Goal: Communication & Community: Participate in discussion

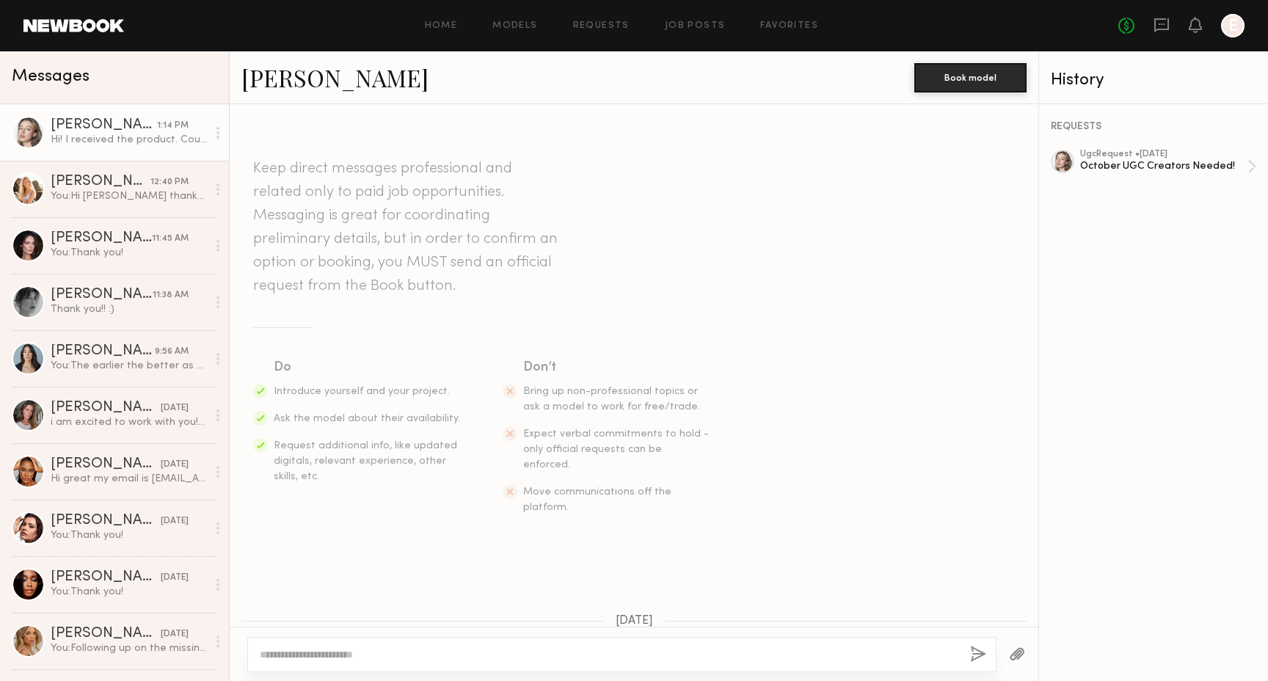
scroll to position [493, 0]
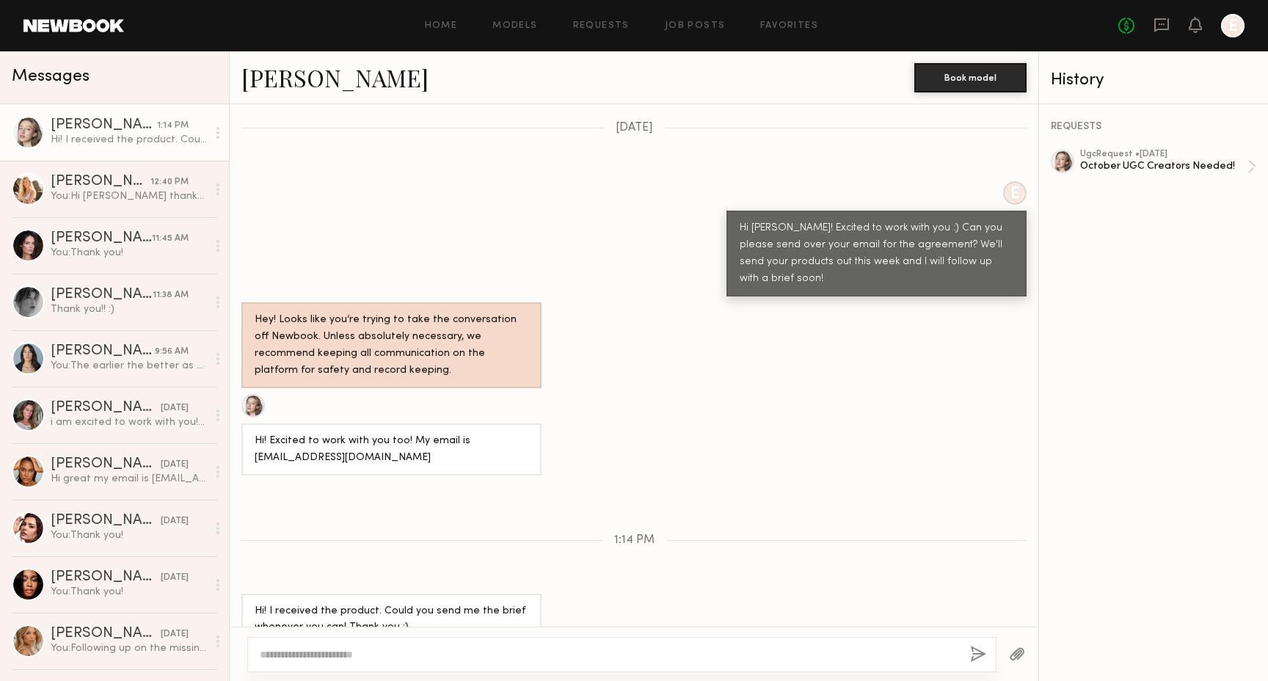
click at [98, 131] on div "[PERSON_NAME]" at bounding box center [104, 125] width 106 height 15
click at [388, 638] on div at bounding box center [621, 654] width 749 height 35
click at [410, 654] on textarea at bounding box center [609, 654] width 698 height 15
type textarea "**********"
click at [1022, 651] on button "button" at bounding box center [1017, 655] width 16 height 18
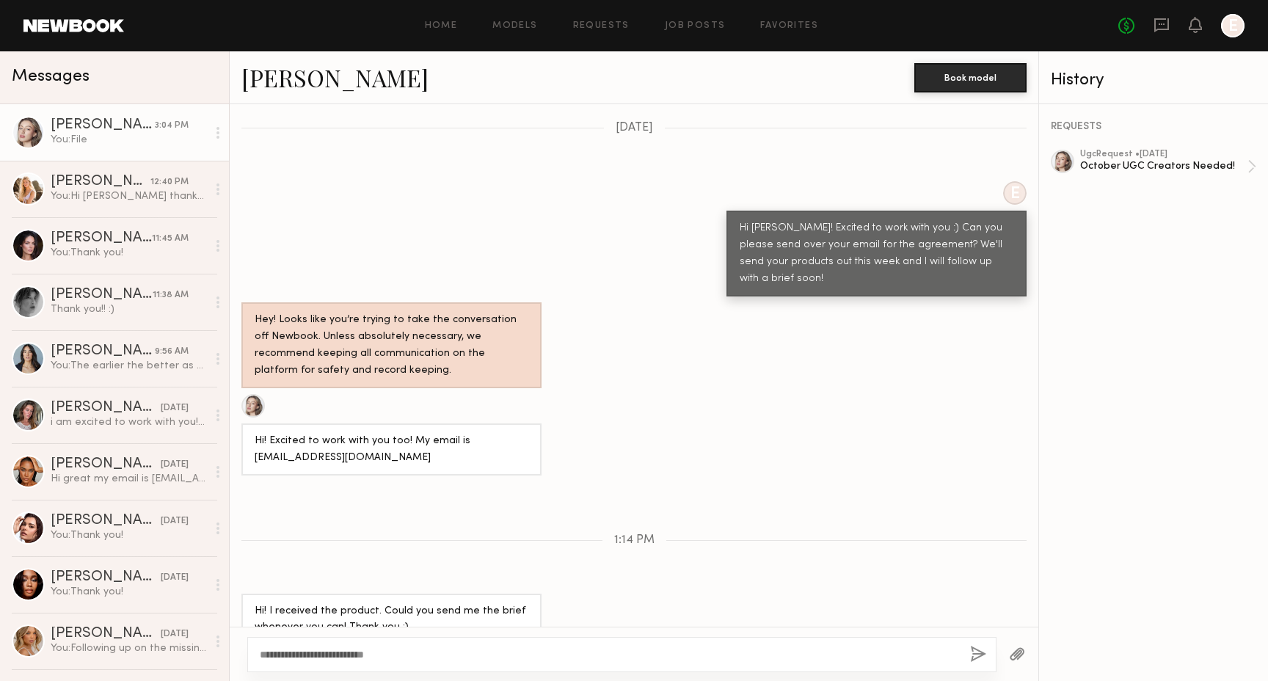
scroll to position [648, 0]
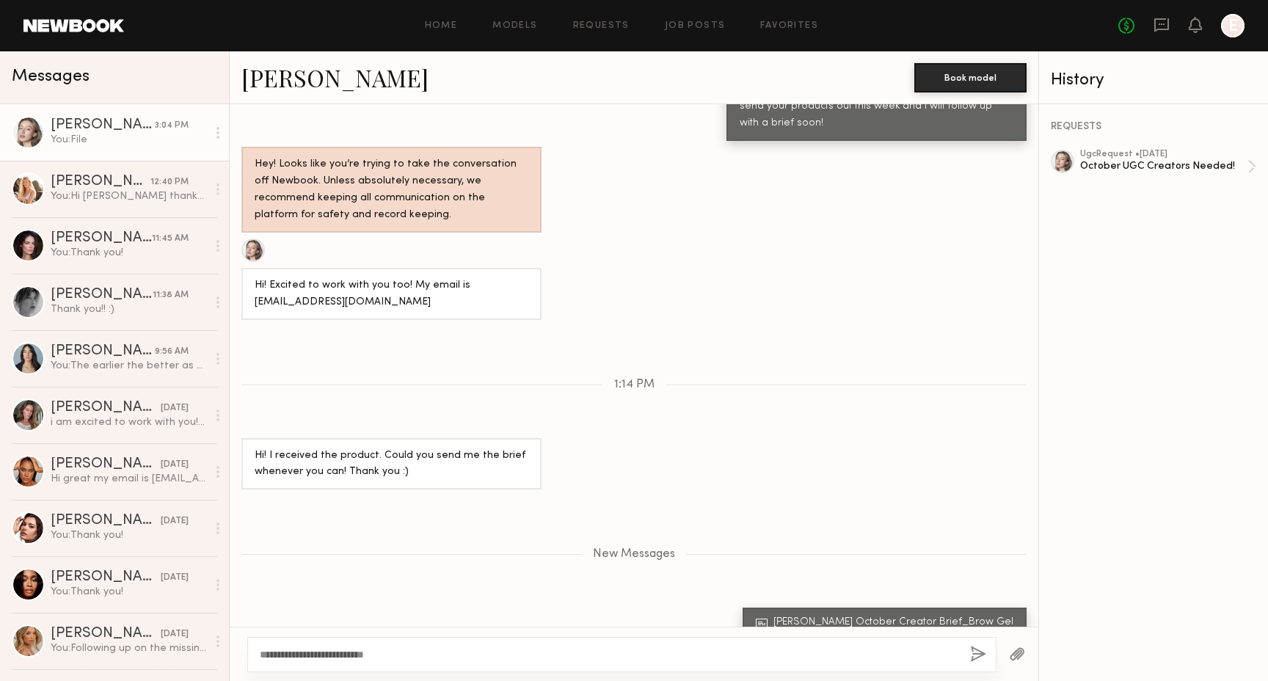
click at [981, 646] on button "button" at bounding box center [978, 655] width 16 height 18
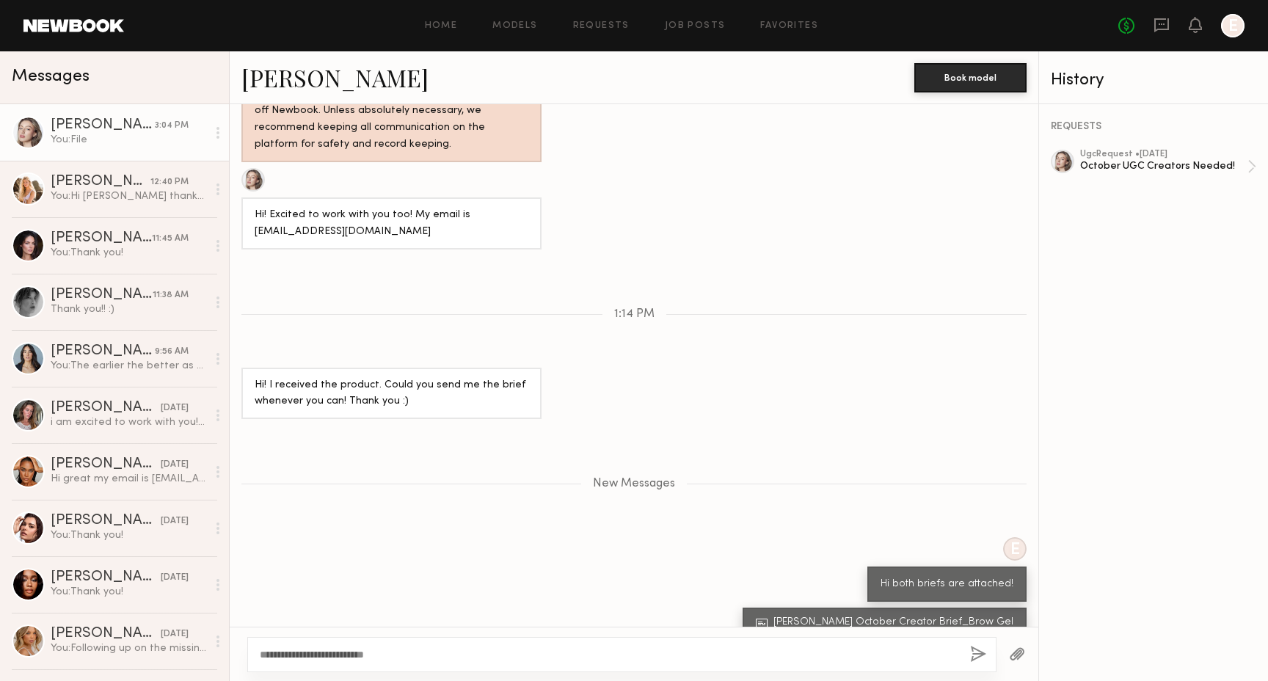
click at [1020, 654] on button "button" at bounding box center [1017, 655] width 16 height 18
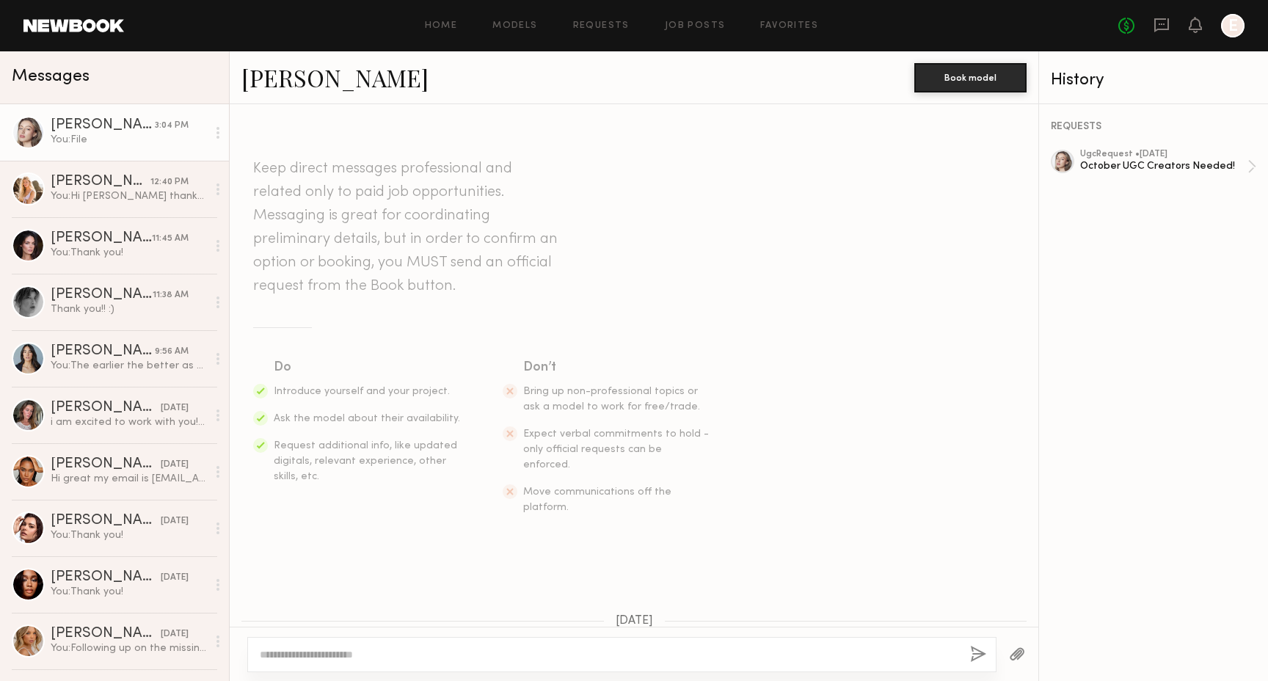
scroll to position [635, 0]
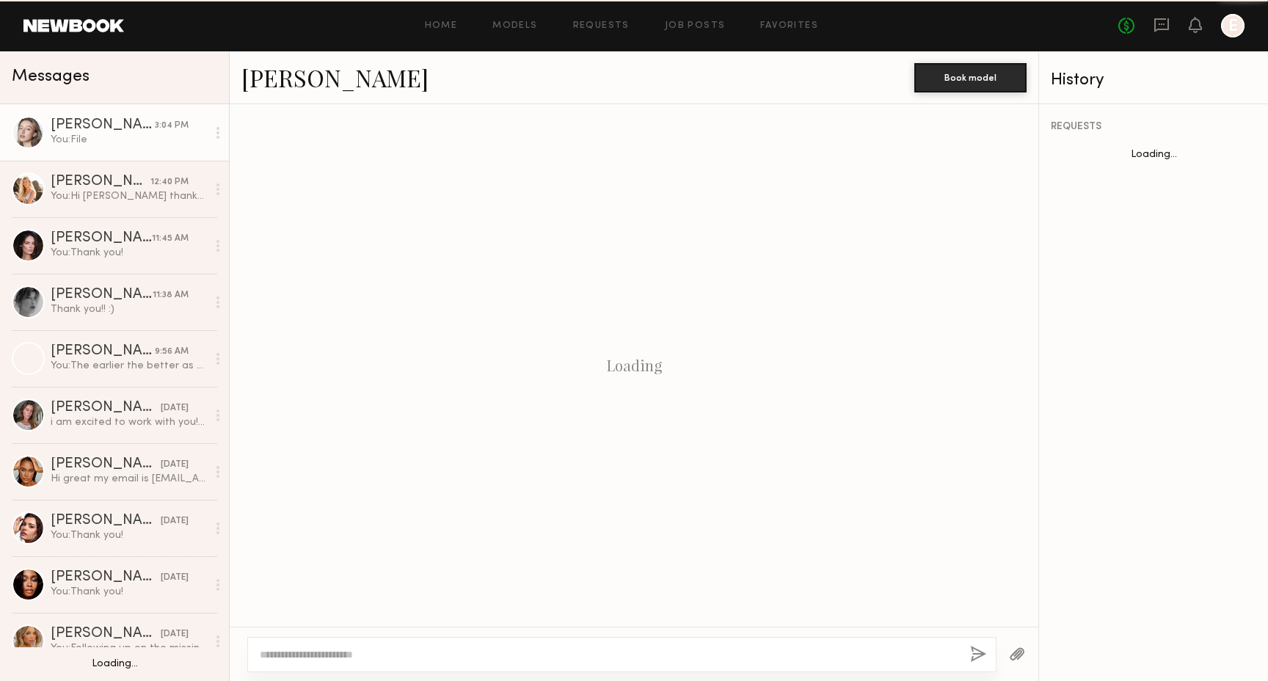
scroll to position [651, 0]
